Goal: Manage account settings

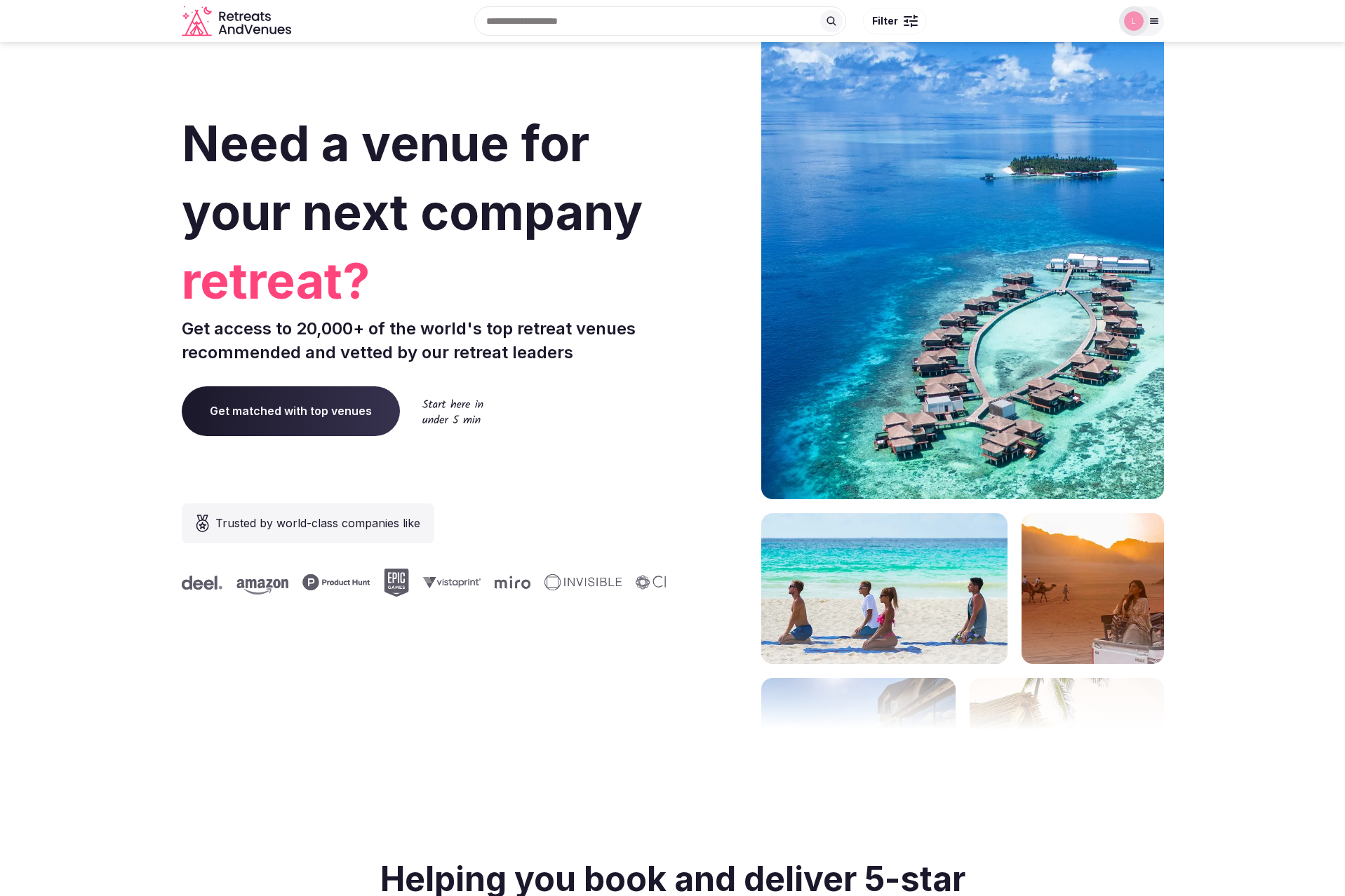
click at [1148, 24] on div at bounding box center [1133, 21] width 29 height 29
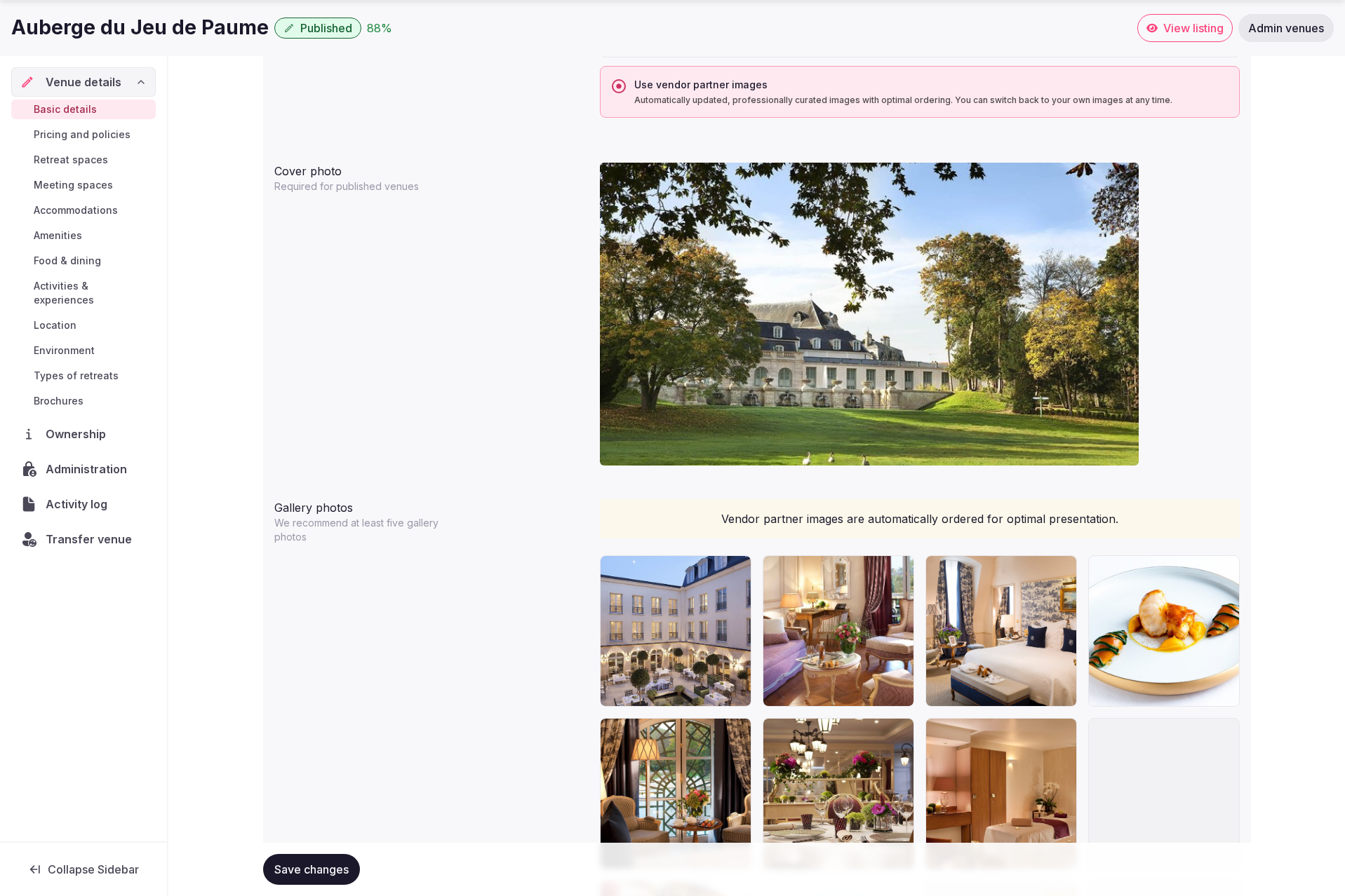
scroll to position [1014, 0]
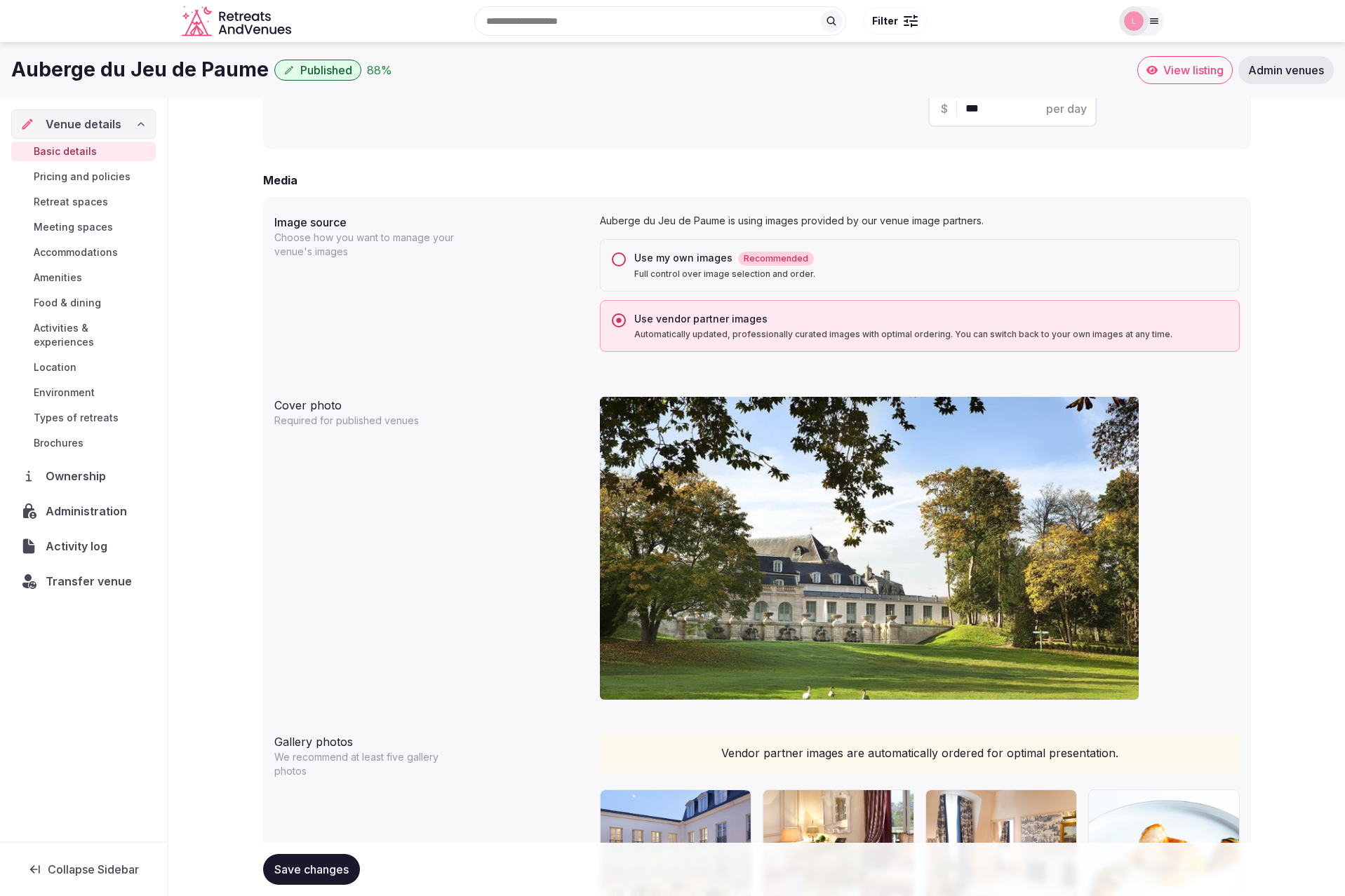
click at [622, 271] on div "Use my own images Recommended Full control over image selection and order." at bounding box center [920, 265] width 640 height 52
click at [621, 261] on button "Use my own images Recommended Full control over image selection and order." at bounding box center [618, 259] width 14 height 14
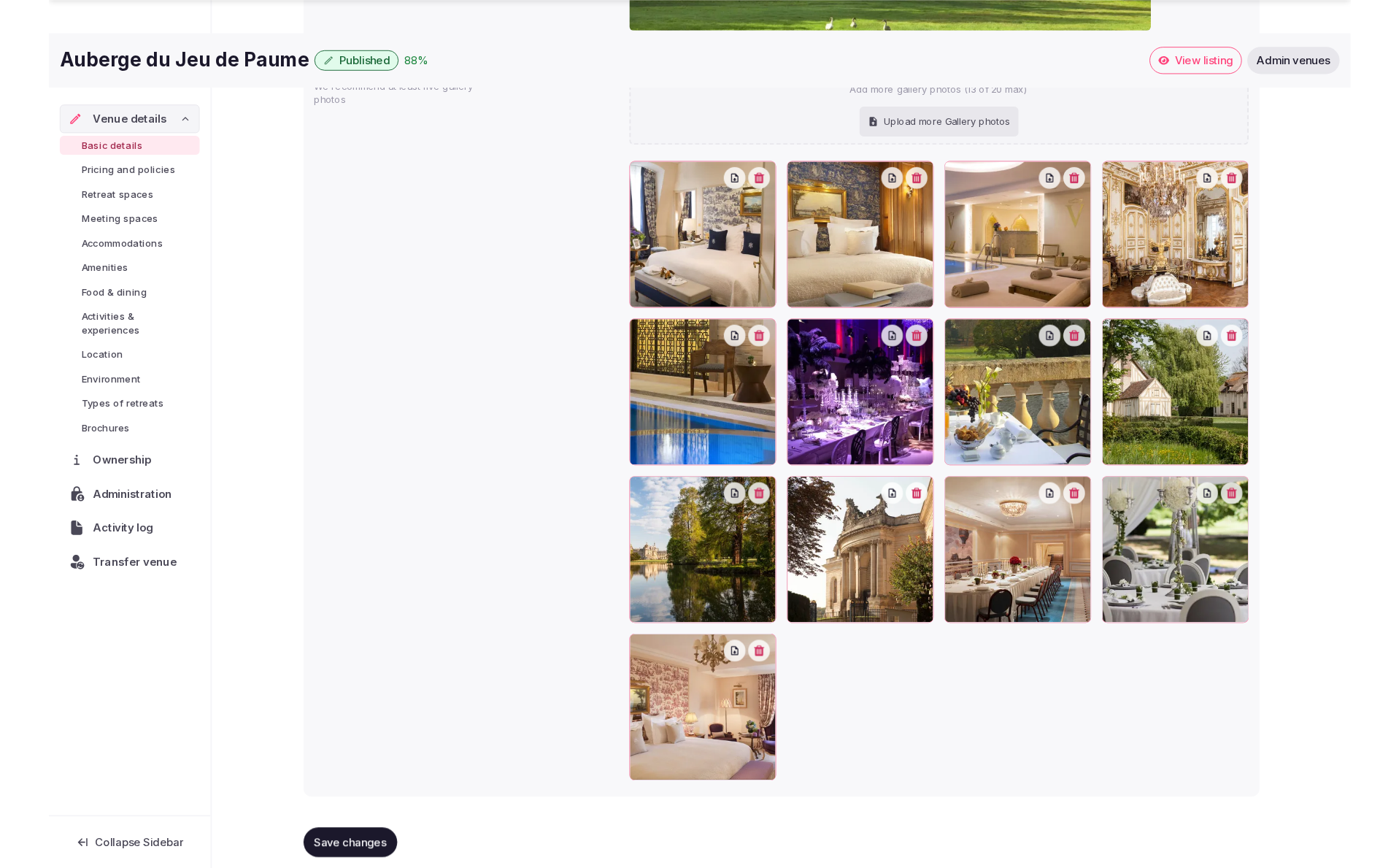
scroll to position [1764, 0]
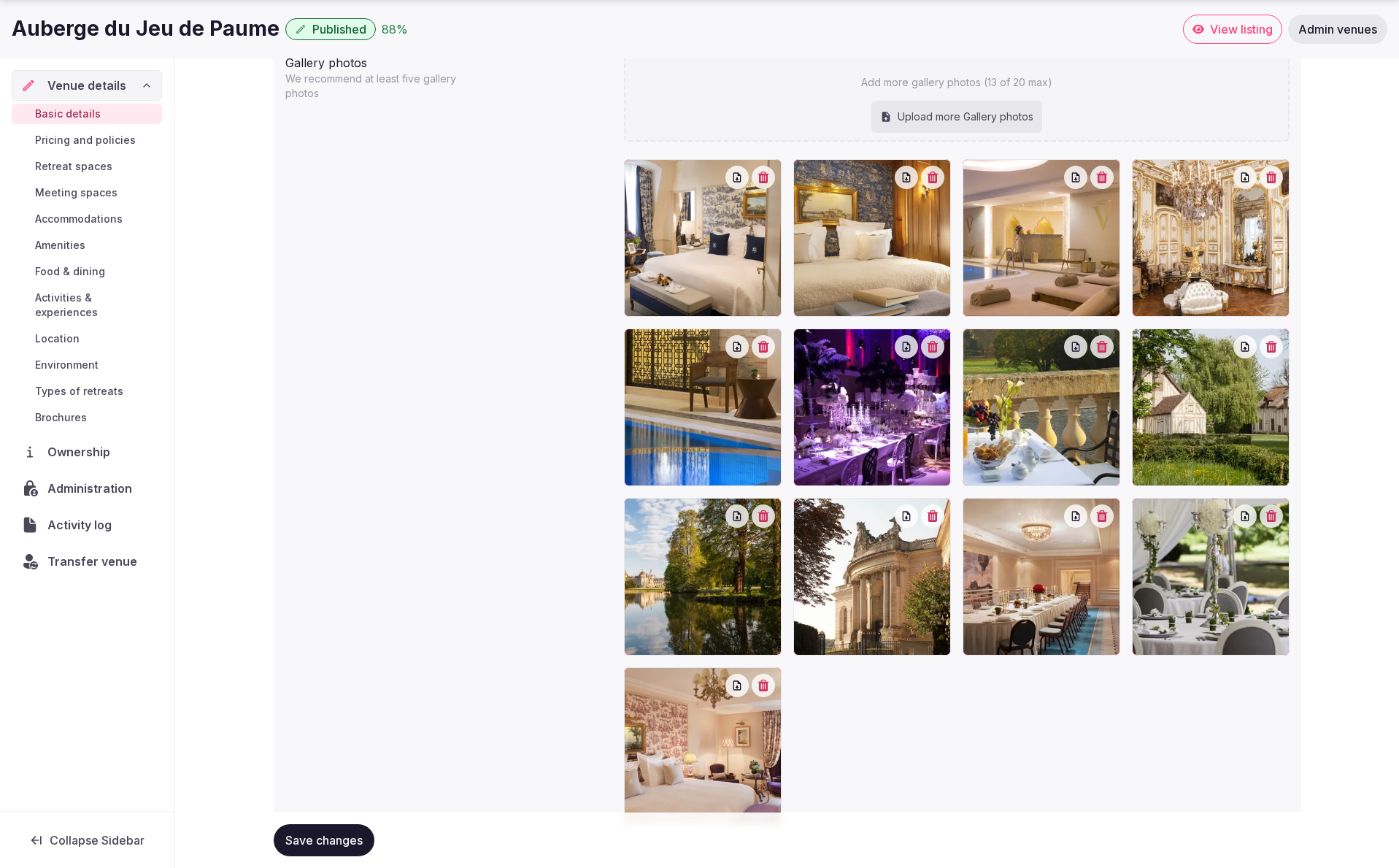
click at [350, 844] on span "Save changes" at bounding box center [324, 839] width 77 height 15
